Goal: Task Accomplishment & Management: Use online tool/utility

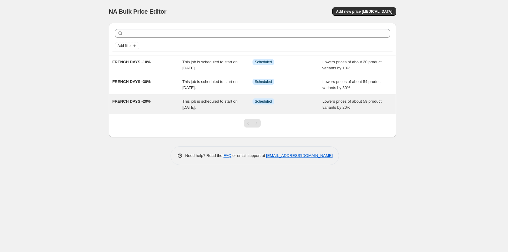
click at [131, 99] on span "FRENCH DAYS -20%" at bounding box center [131, 101] width 38 height 5
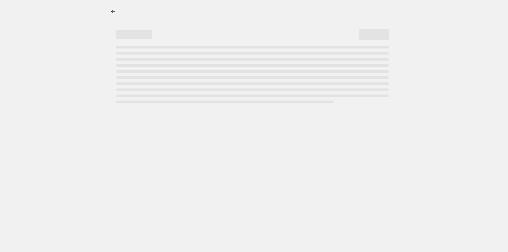
select select "percentage"
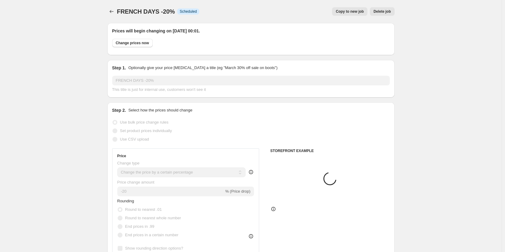
select select "product"
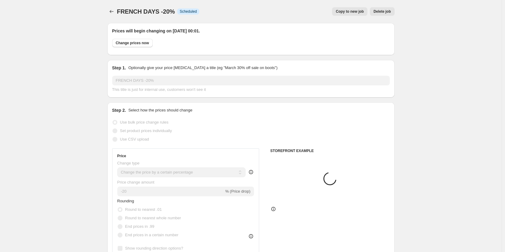
select select "product"
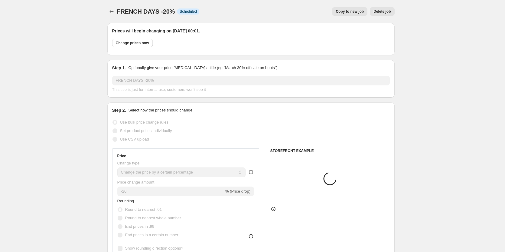
select select "product"
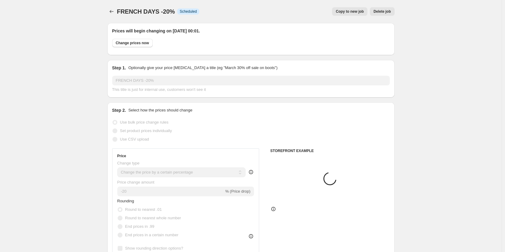
select select "product"
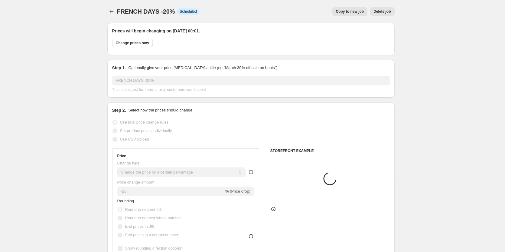
select select "product"
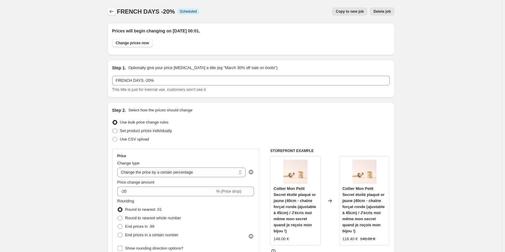
click at [111, 10] on icon "Price change jobs" at bounding box center [112, 11] width 6 height 6
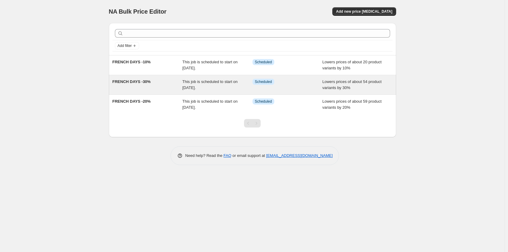
click at [137, 81] on span "FRENCH DAYS -30%" at bounding box center [131, 81] width 38 height 5
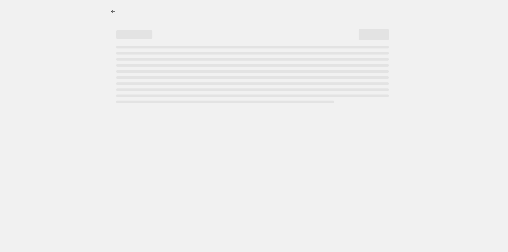
select select "percentage"
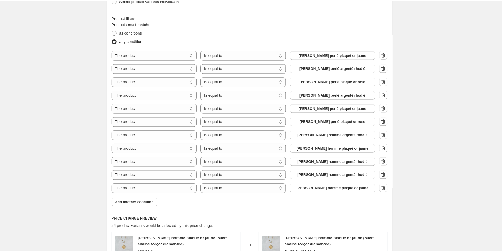
scroll to position [363, 0]
